Goal: Task Accomplishment & Management: Use online tool/utility

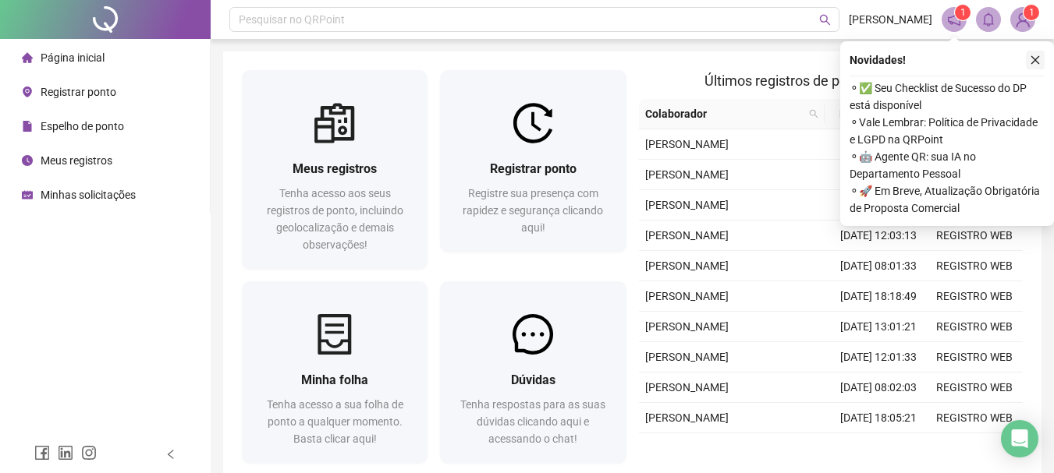
click at [1033, 63] on icon "close" at bounding box center [1035, 60] width 11 height 11
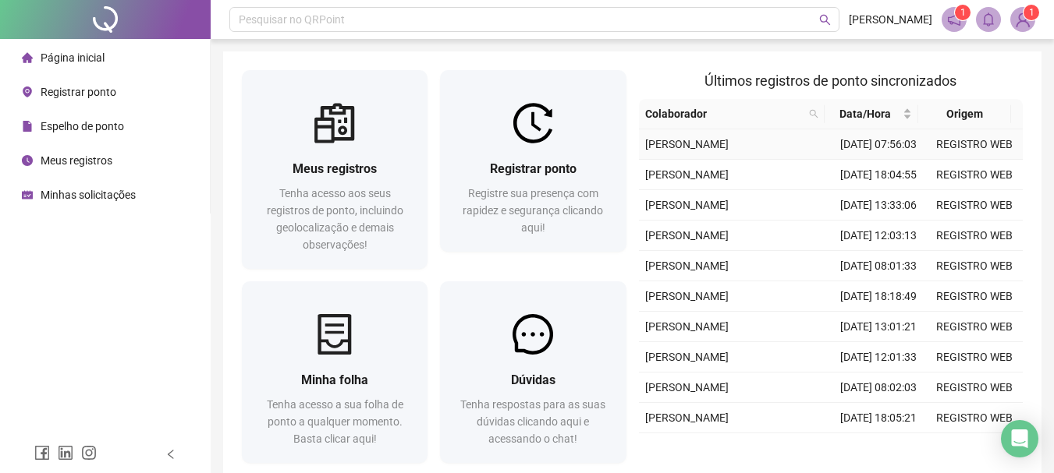
click at [877, 158] on td "[DATE] 07:56:03" at bounding box center [879, 144] width 96 height 30
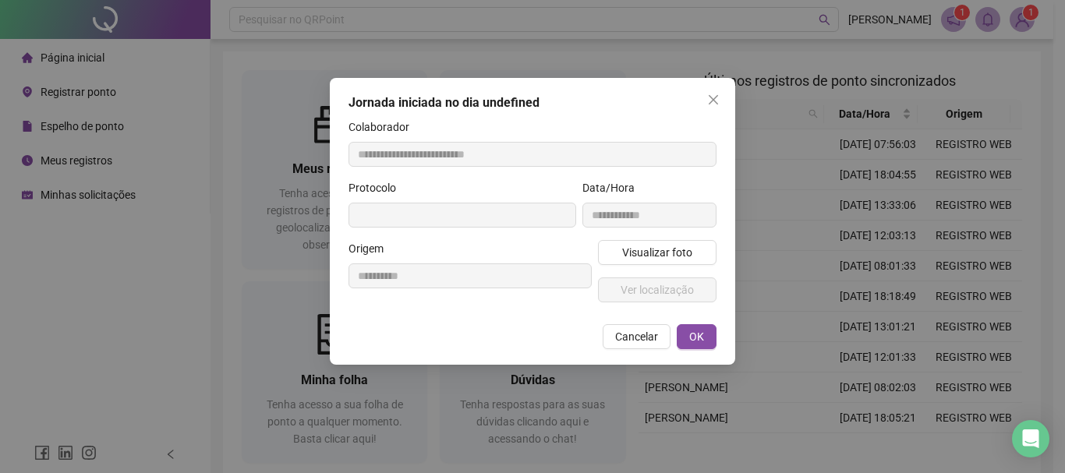
type input "**********"
click at [640, 257] on span "Visualizar foto" at bounding box center [657, 252] width 70 height 17
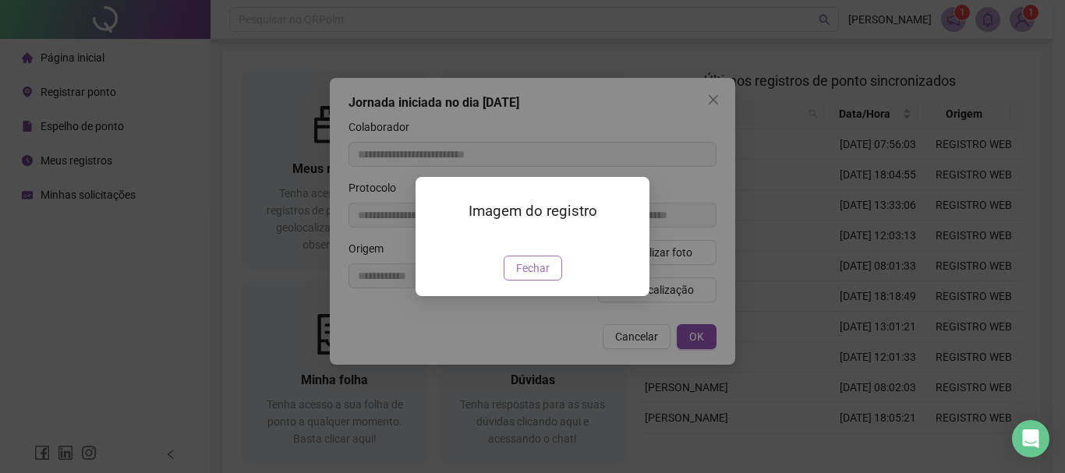
click at [542, 277] on span "Fechar" at bounding box center [533, 268] width 34 height 17
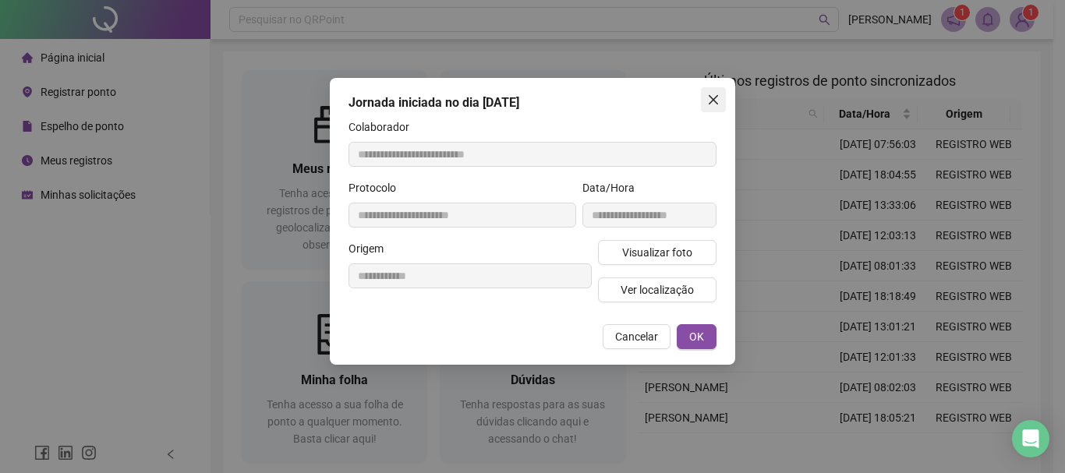
click at [716, 101] on icon "close" at bounding box center [713, 99] width 9 height 9
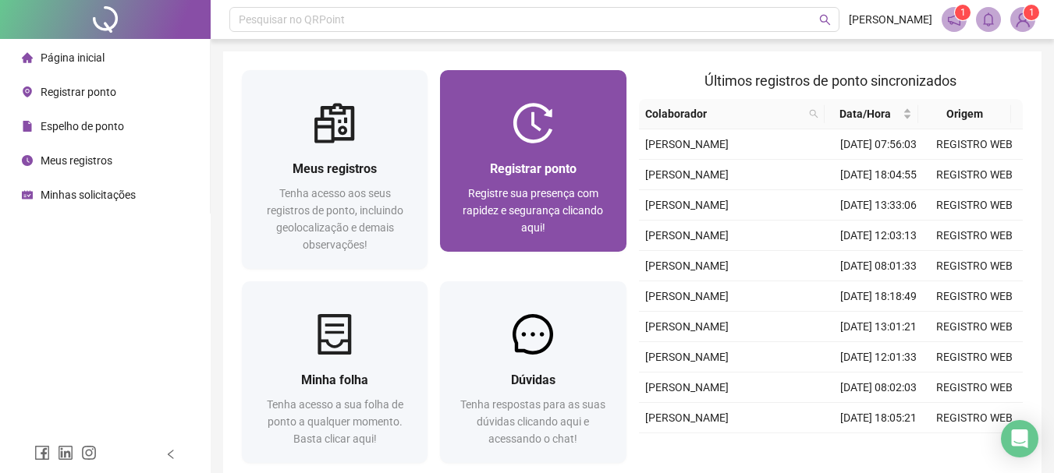
click at [443, 131] on div at bounding box center [533, 123] width 186 height 41
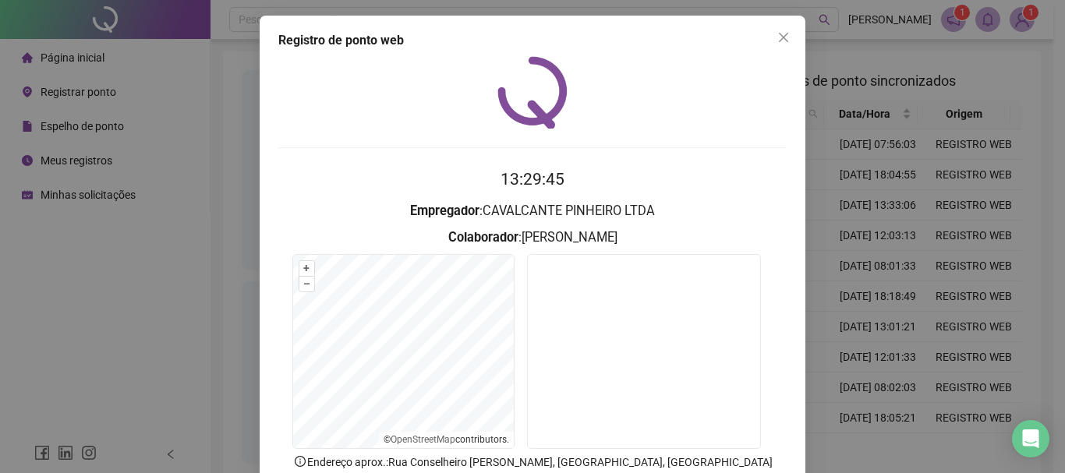
scroll to position [78, 0]
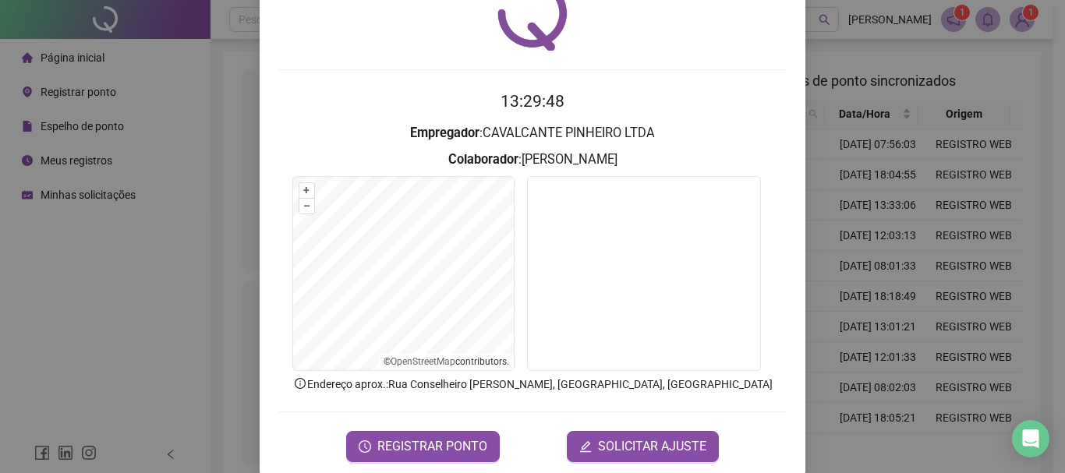
click at [391, 462] on div "Registro de ponto web 13:29:48 Empregador : CAVALCANTE PINHEIRO LTDA Colaborado…" at bounding box center [533, 208] width 546 height 540
click at [434, 446] on span "REGISTRAR PONTO" at bounding box center [432, 447] width 110 height 19
click at [434, 446] on div "Registro de ponto web Registrando ponto web, aguarde... Colaborador : [PERSON_N…" at bounding box center [532, 236] width 1065 height 473
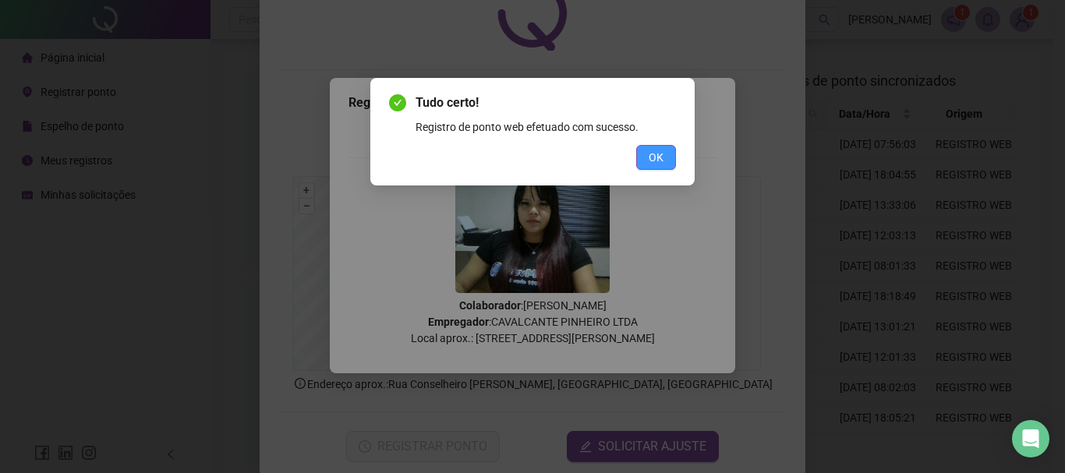
click at [658, 150] on span "OK" at bounding box center [656, 157] width 15 height 17
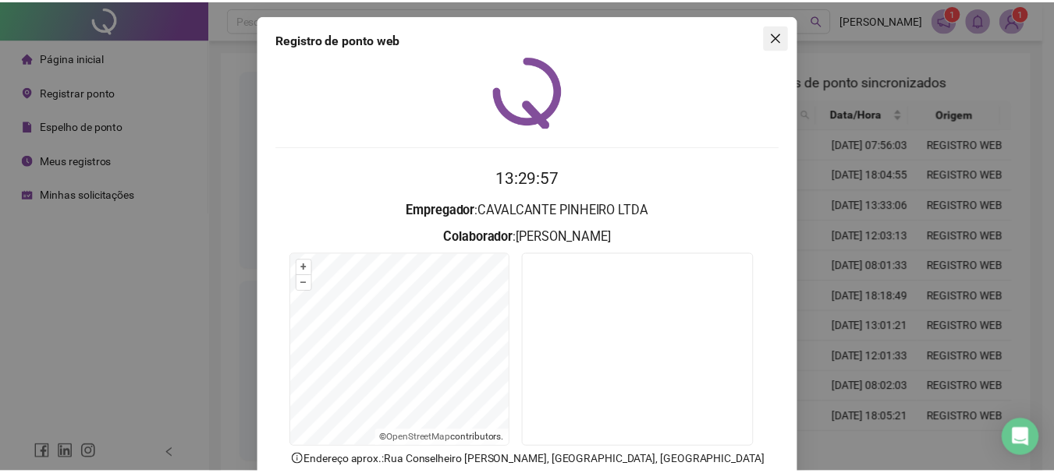
scroll to position [0, 0]
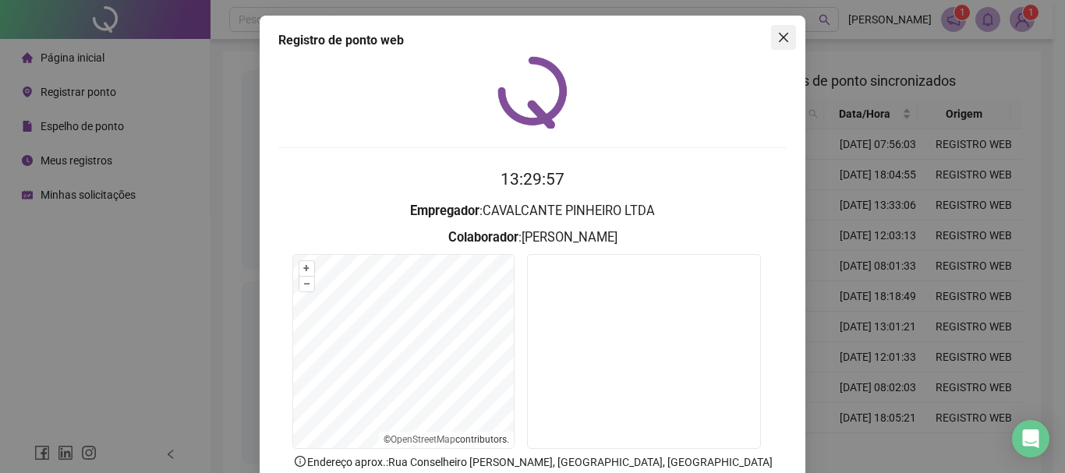
click at [785, 38] on span "Close" at bounding box center [783, 37] width 25 height 12
